Goal: Task Accomplishment & Management: Complete application form

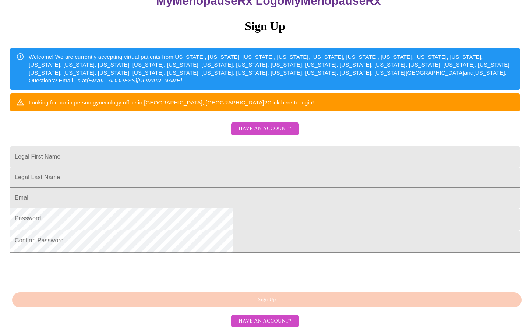
scroll to position [157, 0]
click at [174, 146] on input "Legal First Name" at bounding box center [264, 156] width 509 height 21
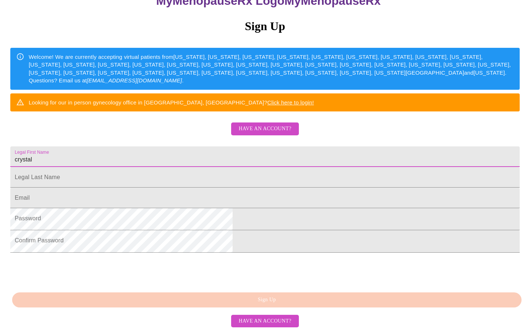
type input "crystal"
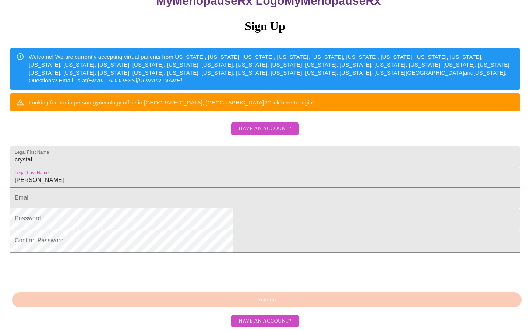
type input "[PERSON_NAME]"
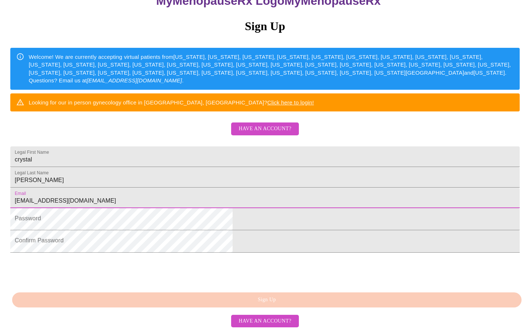
type input "[EMAIL_ADDRESS][DOMAIN_NAME]"
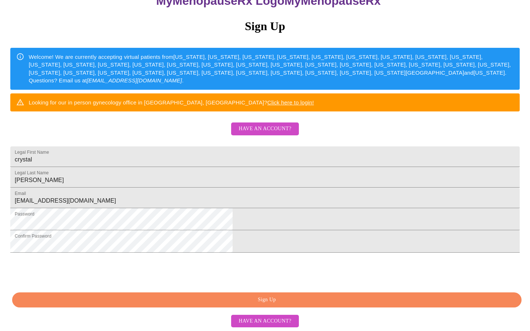
click at [215, 296] on span "Sign Up" at bounding box center [267, 300] width 492 height 9
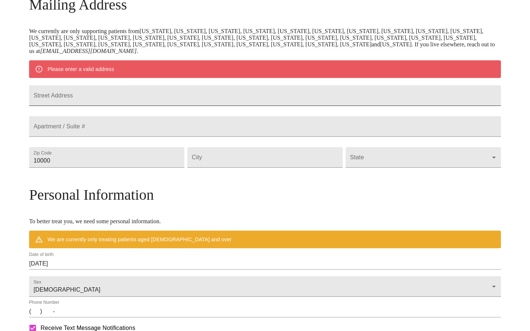
click at [159, 106] on input "Street Address" at bounding box center [265, 95] width 472 height 21
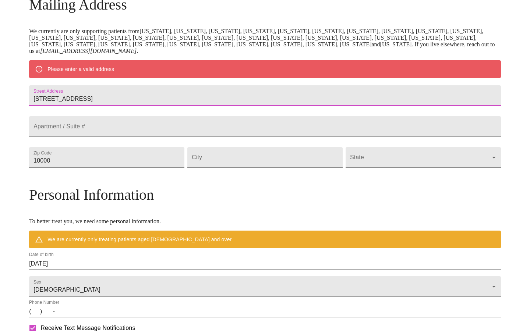
type input "[STREET_ADDRESS]"
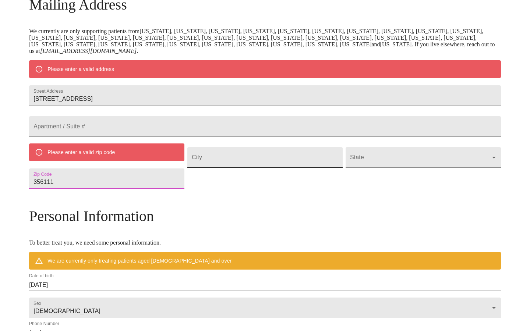
type input "356111"
click at [223, 168] on input "Street Address" at bounding box center [264, 157] width 155 height 21
type input "[GEOGRAPHIC_DATA]"
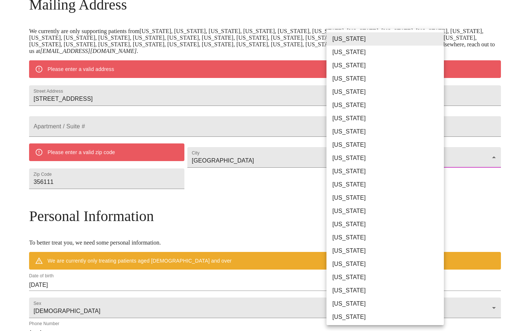
click at [363, 185] on body "MyMenopauseRx Welcome to MyMenopauseRx Since it's your first time here, you'll …" at bounding box center [265, 178] width 524 height 602
click at [357, 41] on li "[US_STATE]" at bounding box center [384, 38] width 117 height 13
type input "[US_STATE]"
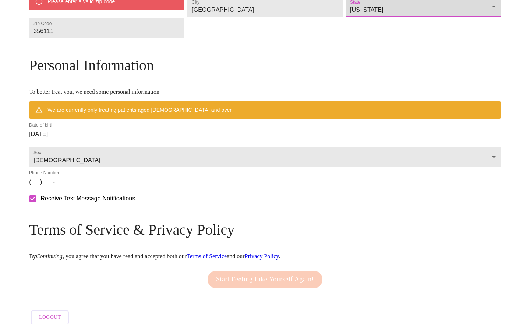
scroll to position [304, 0]
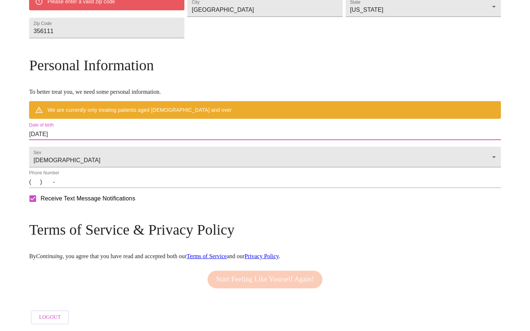
click at [128, 128] on input "[DATE]" at bounding box center [265, 134] width 472 height 12
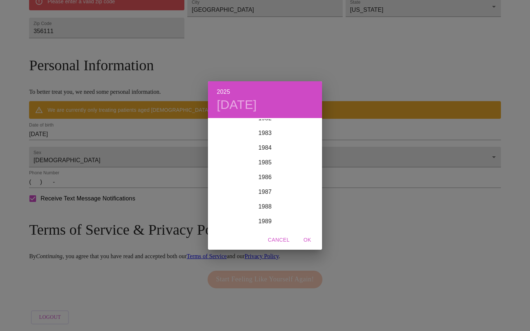
scroll to position [1230, 0]
click at [268, 130] on div "1983" at bounding box center [265, 133] width 114 height 15
click at [305, 185] on div "Sep" at bounding box center [303, 188] width 38 height 28
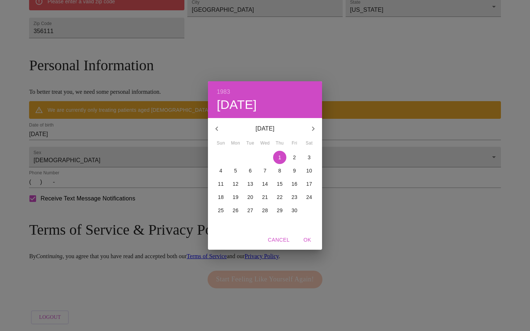
click at [238, 196] on p "19" at bounding box center [236, 197] width 6 height 7
click at [305, 241] on span "OK" at bounding box center [307, 240] width 18 height 9
type input "[DATE]"
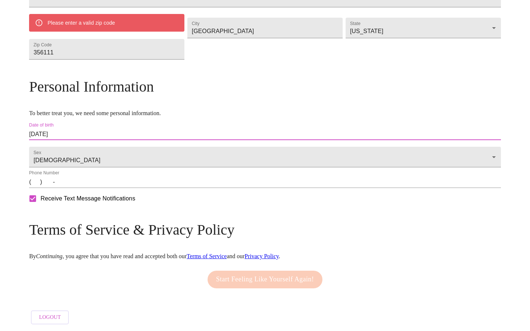
scroll to position [280, 0]
click at [93, 179] on input "(   )    -" at bounding box center [265, 182] width 472 height 12
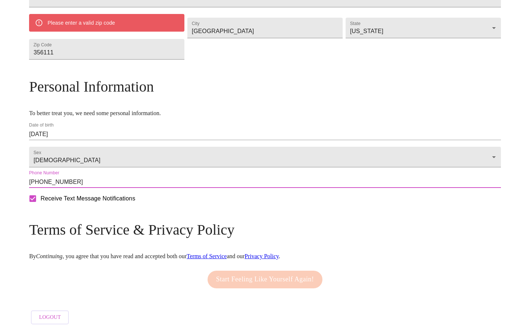
type input "[PHONE_NUMBER]"
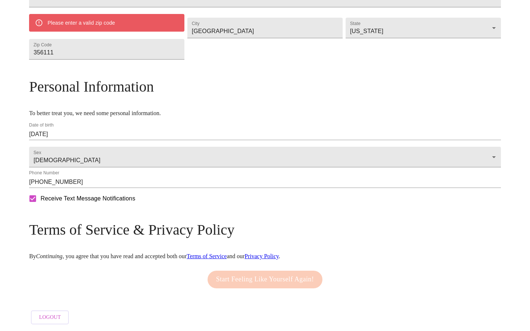
click at [224, 274] on div "Start Feeling Like Yourself Again!" at bounding box center [265, 279] width 119 height 25
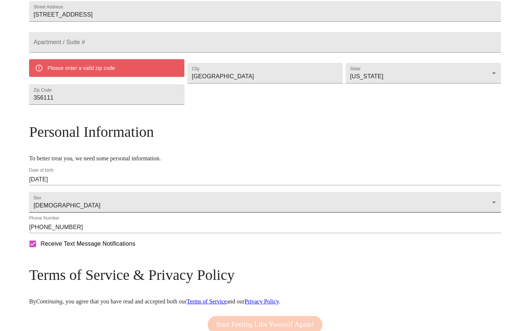
scroll to position [187, 0]
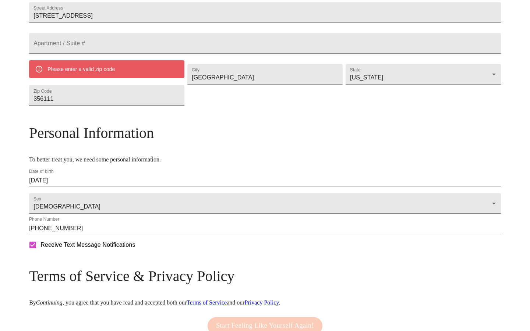
click at [120, 106] on input "356111" at bounding box center [106, 95] width 155 height 21
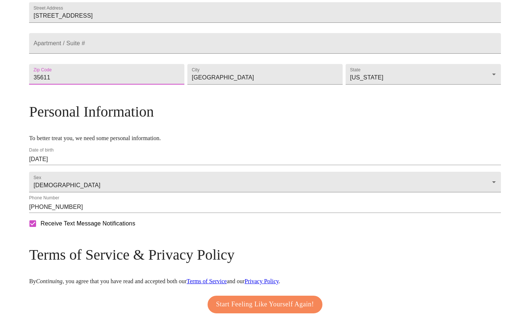
scroll to position [257, 0]
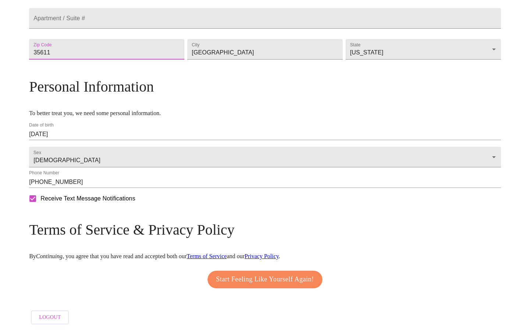
type input "35611"
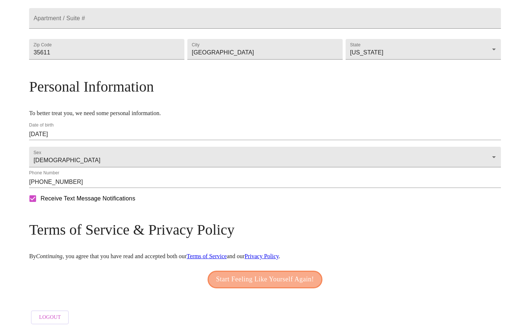
click at [232, 274] on span "Start Feeling Like Yourself Again!" at bounding box center [265, 280] width 98 height 12
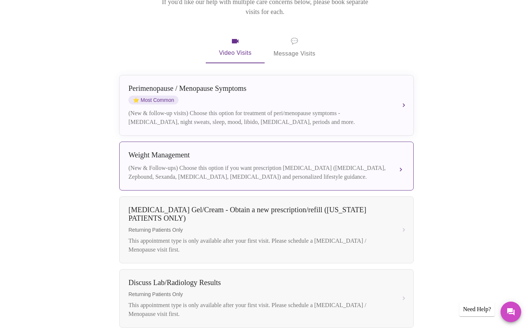
scroll to position [124, 0]
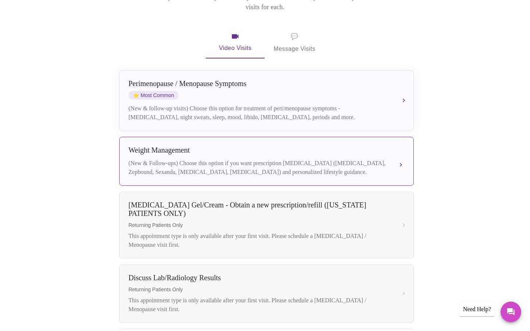
click at [301, 146] on div "Weight Management" at bounding box center [258, 150] width 261 height 8
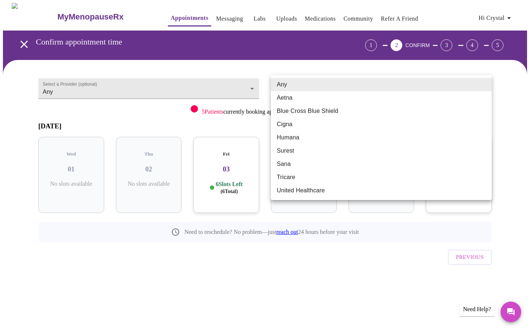
click at [341, 91] on body "MyMenopauseRx Appointments Messaging Labs Uploads Medications Community Refer a…" at bounding box center [265, 152] width 524 height 299
